Goal: Find contact information: Find contact information

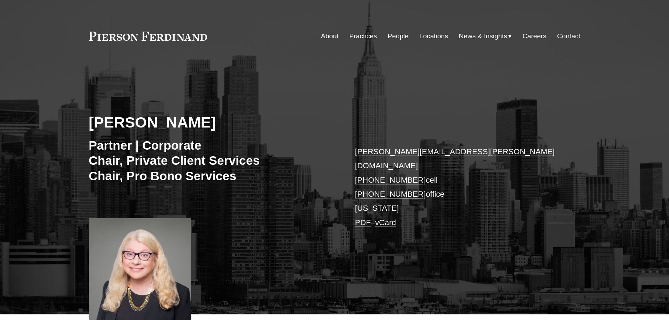
click at [269, 210] on div "[PERSON_NAME] Partner | Corporate Chair, Private Client Services Chair, Pro [PE…" at bounding box center [334, 192] width 669 height 243
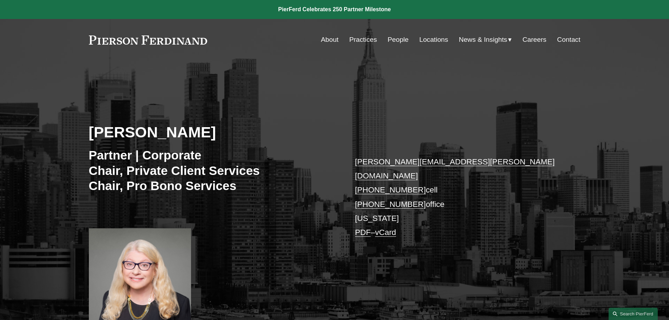
click at [269, 210] on div "[PERSON_NAME] Partner | Corporate Chair, Private Client Services Chair, Pro [PE…" at bounding box center [334, 202] width 669 height 243
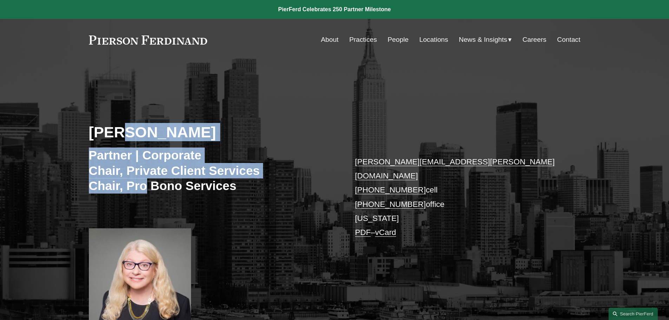
drag, startPoint x: 123, startPoint y: 131, endPoint x: 147, endPoint y: 190, distance: 63.3
click at [147, 190] on div "[PERSON_NAME] Partner | Corporate Chair, Private Client Services Chair, Pro [PE…" at bounding box center [334, 202] width 669 height 243
click at [147, 190] on h3 "Partner | Corporate Chair, Private Client Services Chair, Pro [PERSON_NAME] Ser…" at bounding box center [212, 171] width 246 height 46
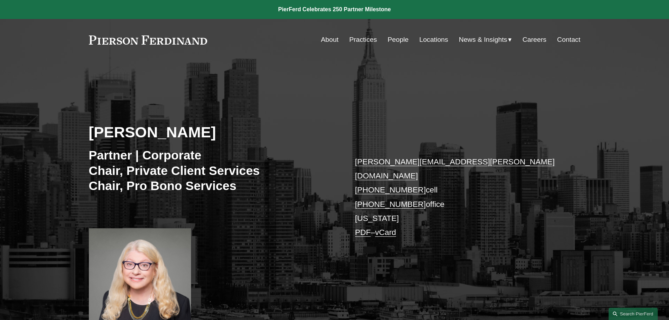
click at [122, 151] on h3 "Partner | Corporate Chair, Private Client Services Chair, Pro [PERSON_NAME] Ser…" at bounding box center [212, 171] width 246 height 46
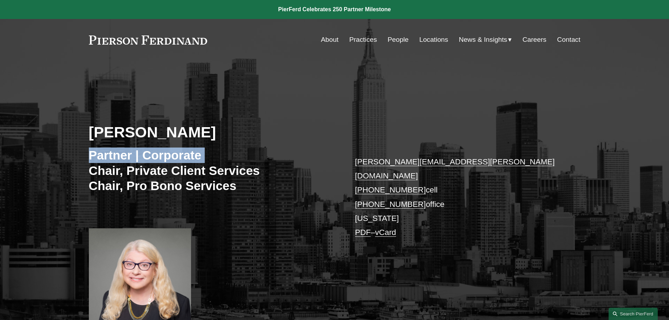
click at [122, 151] on h3 "Partner | Corporate Chair, Private Client Services Chair, Pro [PERSON_NAME] Ser…" at bounding box center [212, 171] width 246 height 46
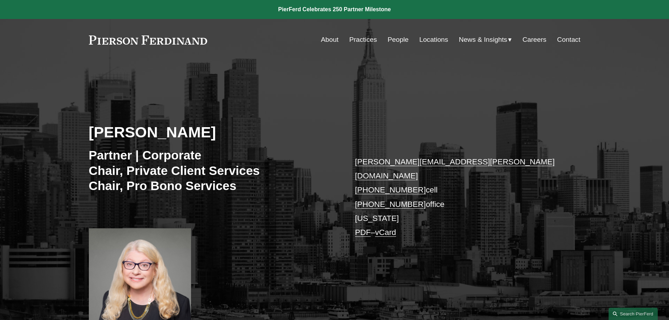
click at [133, 174] on h3 "Partner | Corporate Chair, Private Client Services Chair, Pro [PERSON_NAME] Ser…" at bounding box center [212, 171] width 246 height 46
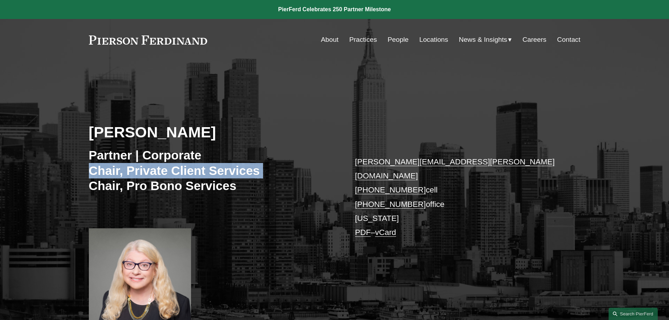
click at [133, 174] on h3 "Partner | Corporate Chair, Private Client Services Chair, Pro [PERSON_NAME] Ser…" at bounding box center [212, 171] width 246 height 46
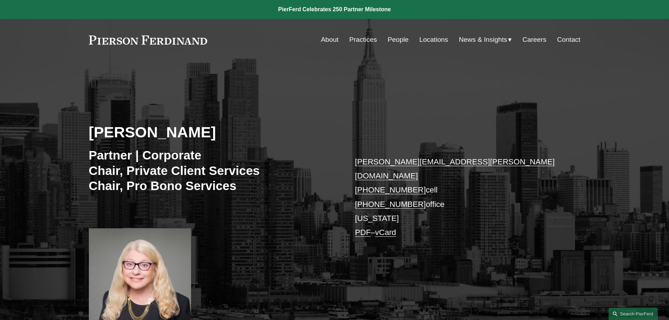
click at [134, 189] on h3 "Partner | Corporate Chair, Private Client Services Chair, Pro [PERSON_NAME] Ser…" at bounding box center [212, 171] width 246 height 46
